Goal: Task Accomplishment & Management: Manage account settings

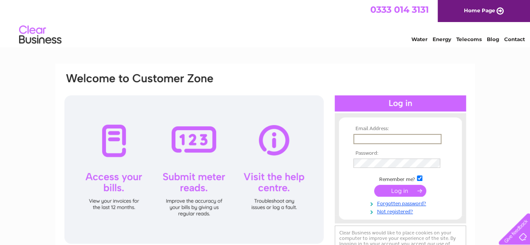
click at [374, 140] on input "text" at bounding box center [397, 139] width 88 height 10
type input "[PERSON_NAME][EMAIL_ADDRESS][DOMAIN_NAME]"
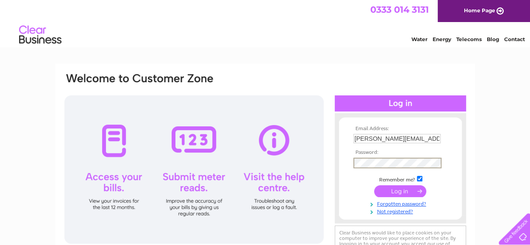
click at [374, 185] on input "submit" at bounding box center [400, 191] width 52 height 12
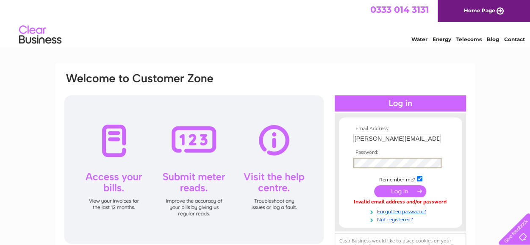
click at [374, 185] on input "submit" at bounding box center [400, 191] width 52 height 12
